Goal: Task Accomplishment & Management: Manage account settings

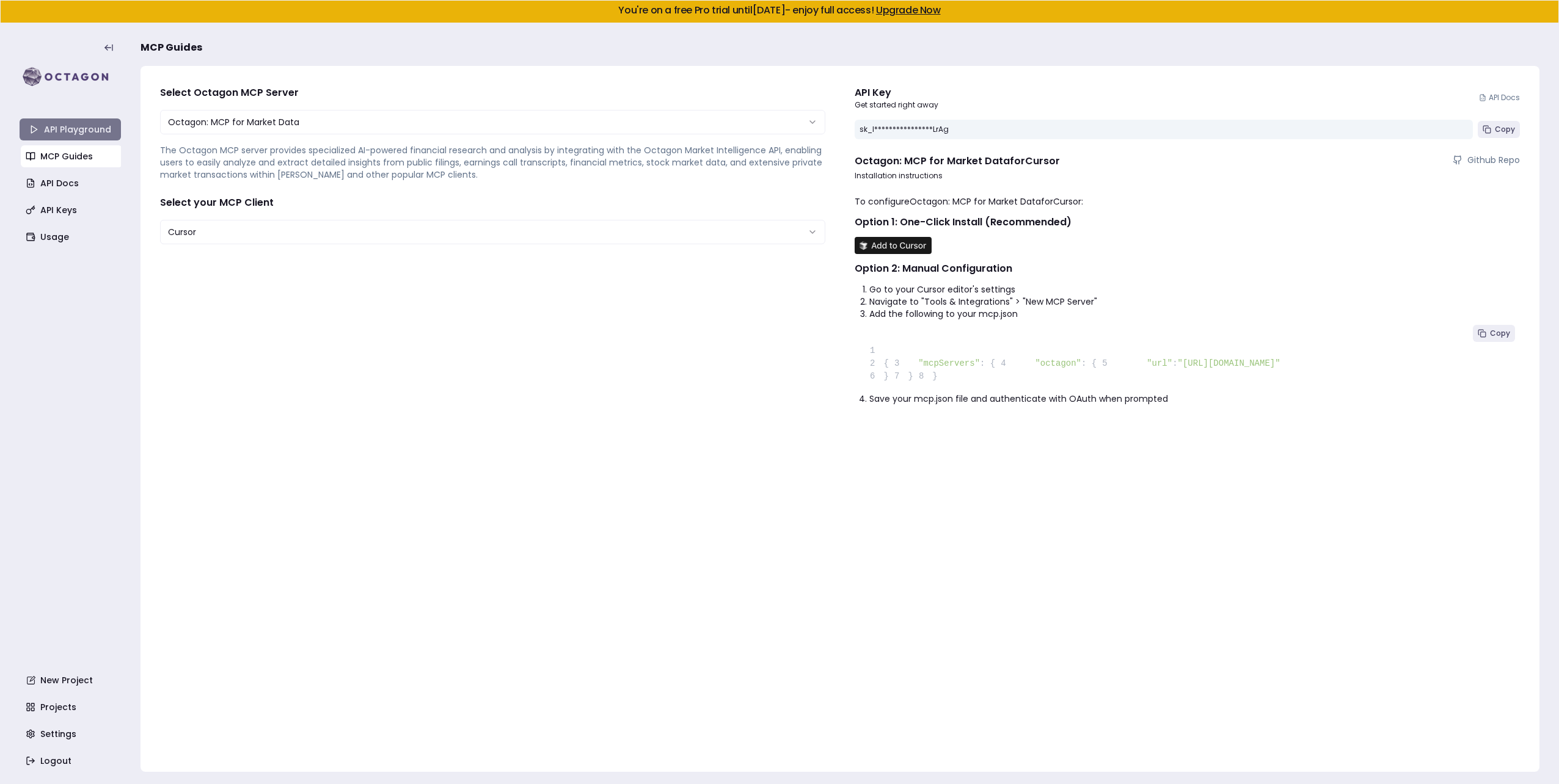
click at [55, 132] on link "API Playground" at bounding box center [70, 129] width 101 height 22
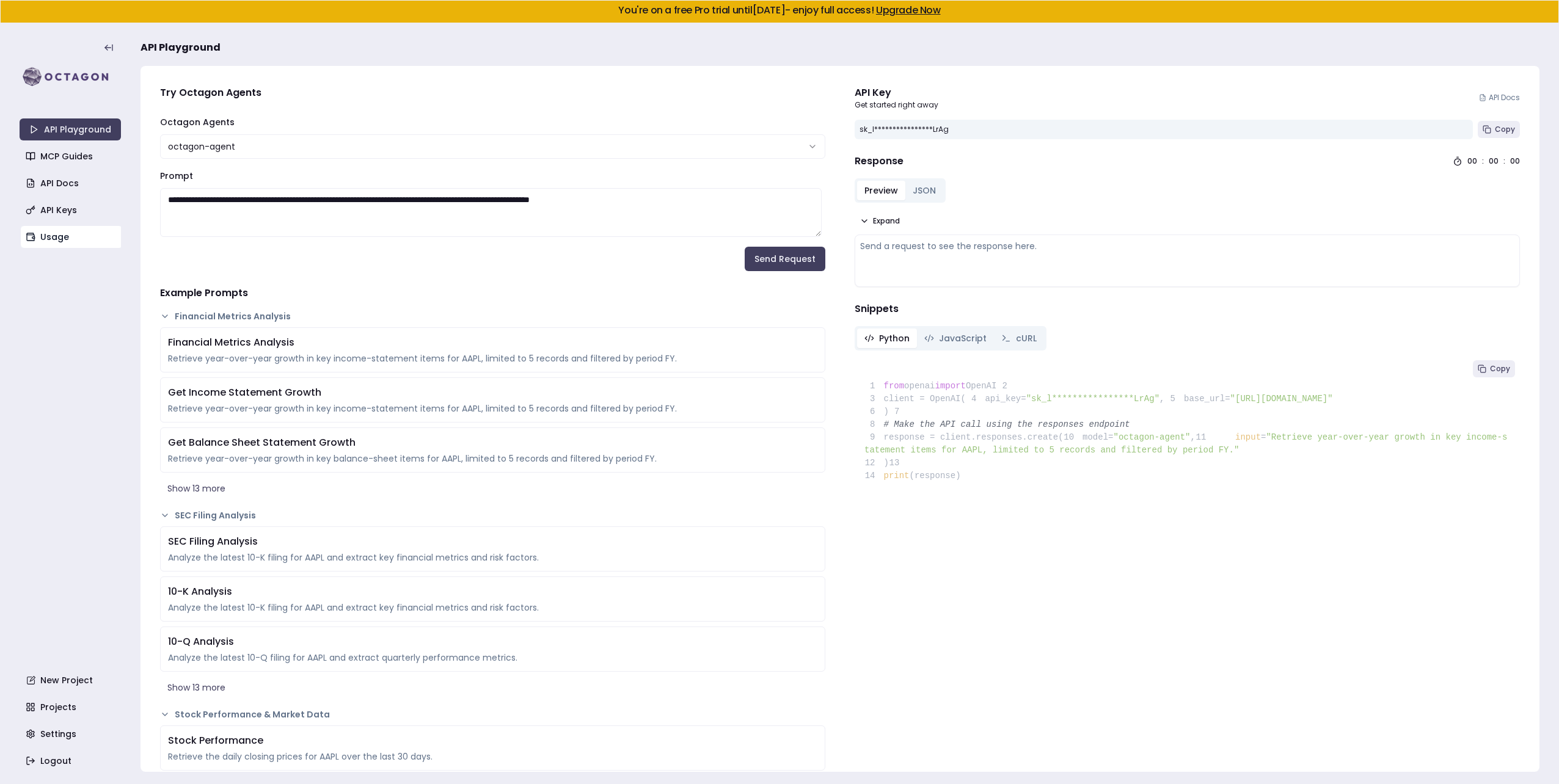
click at [47, 236] on link "Usage" at bounding box center [71, 236] width 101 height 22
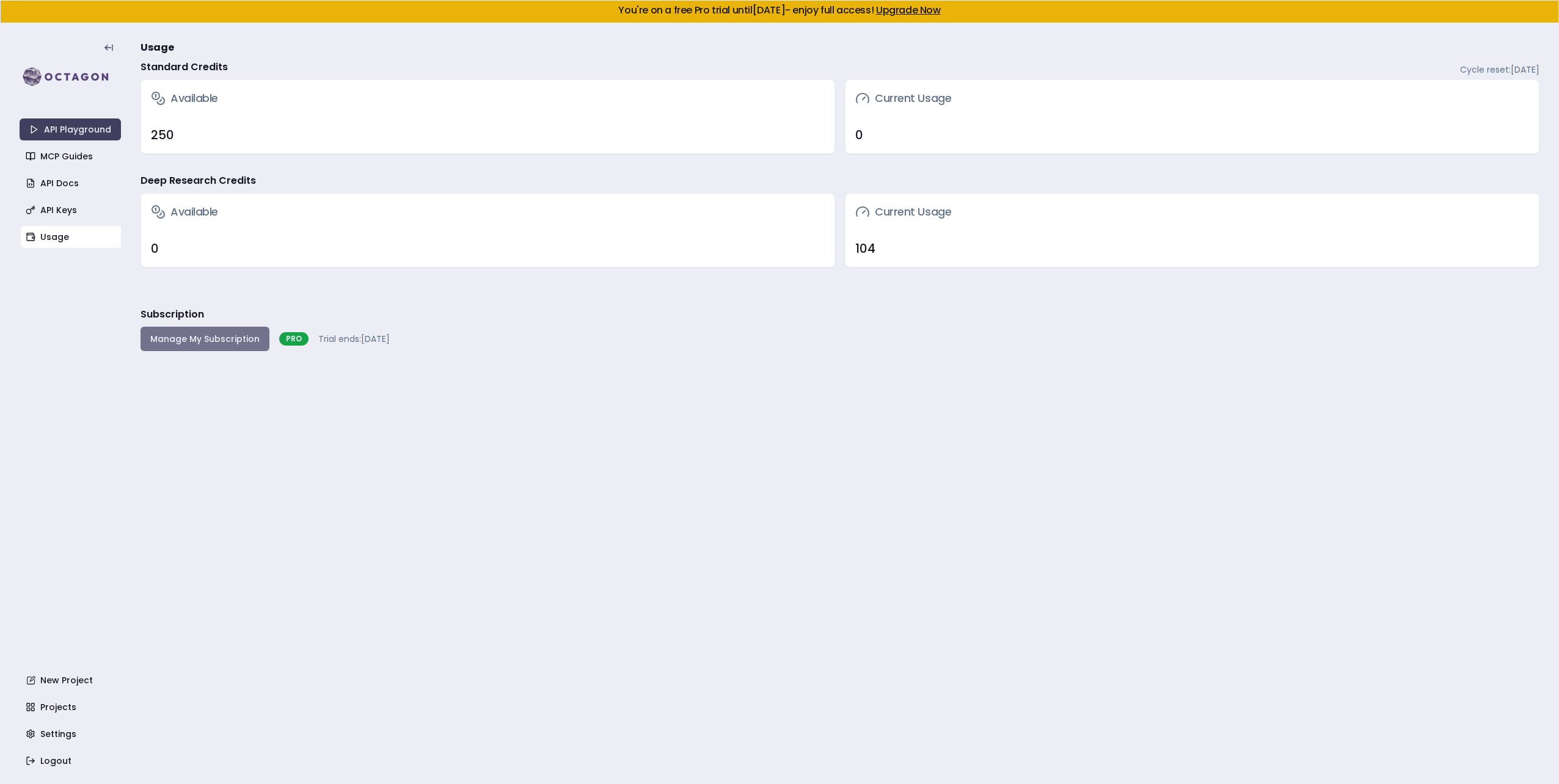
click at [173, 336] on button "Manage My Subscription" at bounding box center [205, 339] width 129 height 25
